Goal: Task Accomplishment & Management: Manage account settings

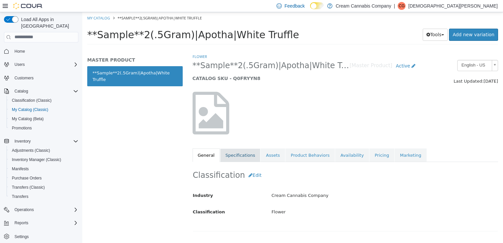
click at [251, 153] on link "Specifications" at bounding box center [240, 155] width 40 height 14
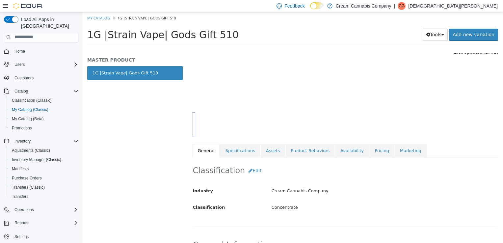
scroll to position [25, 0]
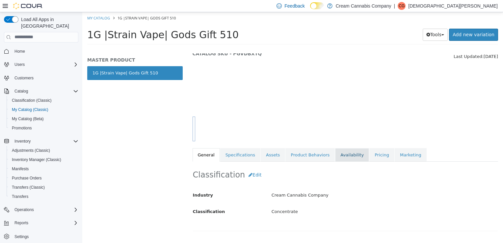
click at [337, 157] on link "Availability" at bounding box center [352, 155] width 34 height 14
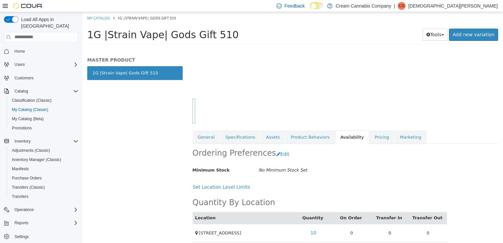
scroll to position [47, 0]
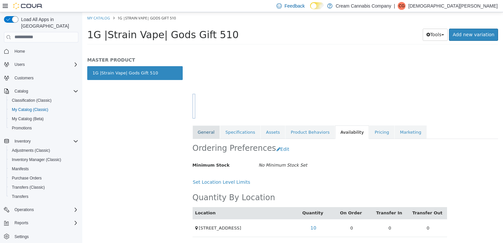
click at [200, 131] on link "General" at bounding box center [206, 132] width 27 height 14
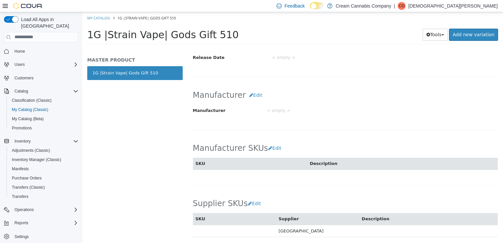
scroll to position [420, 0]
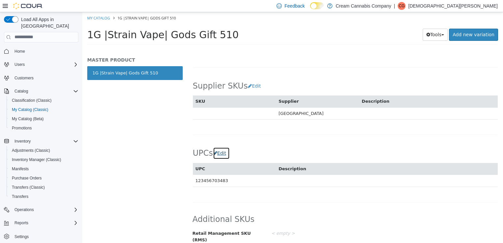
click at [225, 154] on button "Edit" at bounding box center [221, 153] width 17 height 12
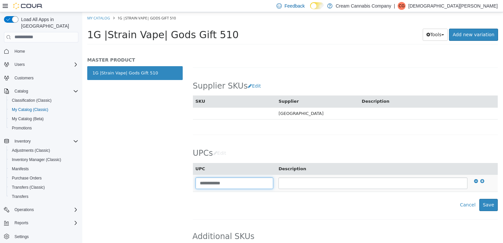
click at [235, 184] on input "**********" at bounding box center [235, 183] width 78 height 12
type input "**********"
click at [288, 207] on div "Cancel Save" at bounding box center [345, 205] width 305 height 12
click at [481, 199] on button "Save" at bounding box center [488, 205] width 18 height 12
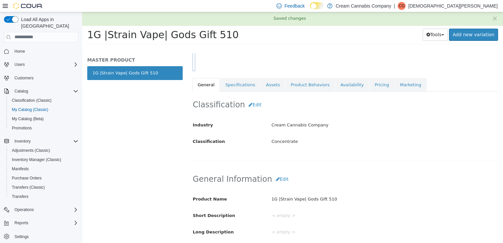
scroll to position [0, 0]
